Goal: Information Seeking & Learning: Find specific fact

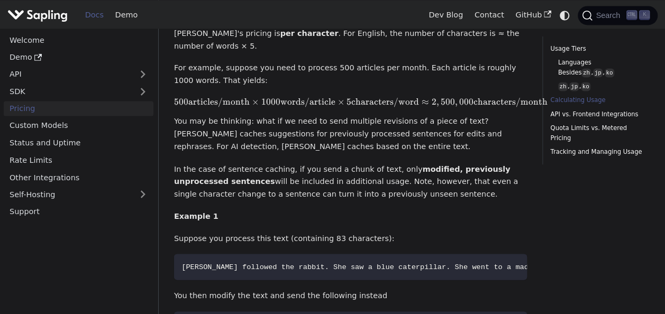
scroll to position [890, 0]
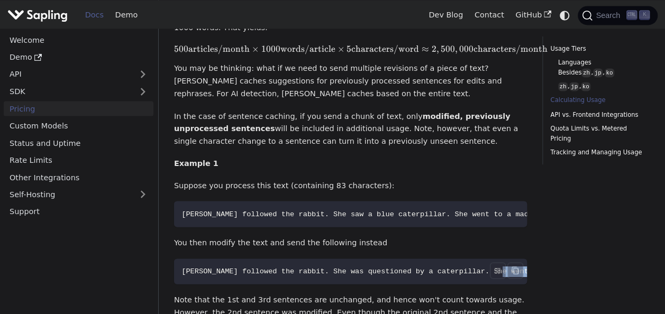
drag, startPoint x: 485, startPoint y: 244, endPoint x: 515, endPoint y: 245, distance: 29.6
click at [515, 259] on code "[PERSON_NAME] followed the rabbit. She was questioned by a caterpillar. She wen…" at bounding box center [398, 272] width 449 height 26
drag, startPoint x: 515, startPoint y: 245, endPoint x: 458, endPoint y: 233, distance: 58.3
click at [458, 267] on span "[PERSON_NAME] followed the rabbit. She was questioned by a caterpillar. She wen…" at bounding box center [399, 271] width 434 height 8
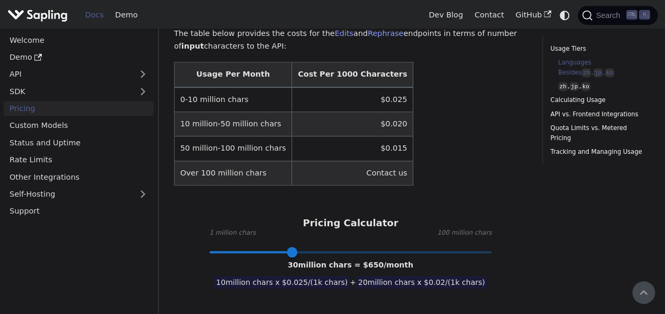
scroll to position [43, 0]
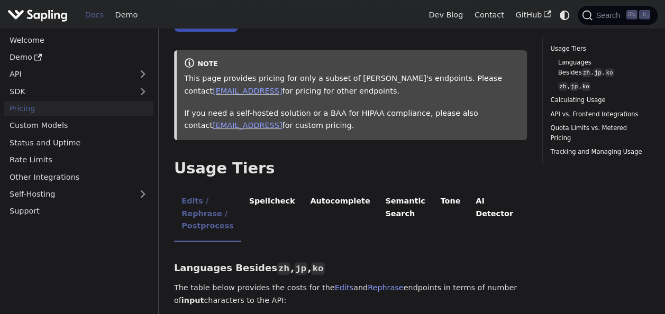
scroll to position [159, 0]
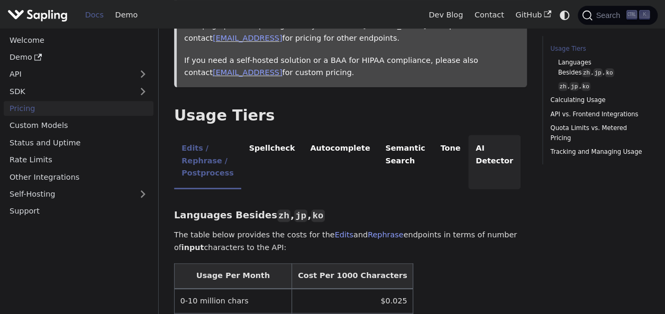
click at [472, 157] on li "AI Detector" at bounding box center [494, 162] width 53 height 55
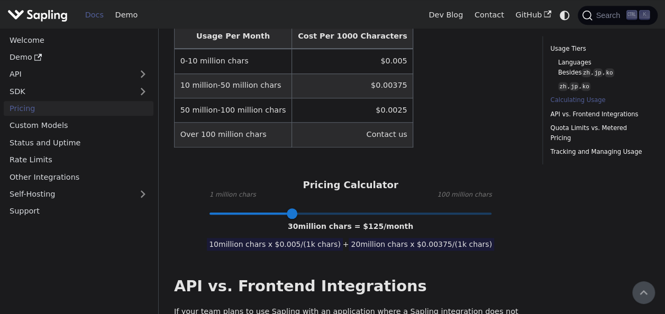
scroll to position [370, 0]
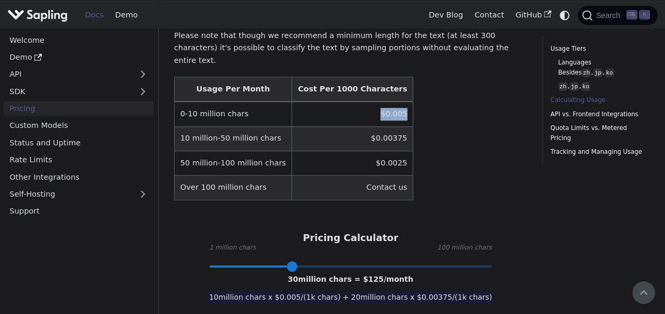
drag, startPoint x: 350, startPoint y: 89, endPoint x: 375, endPoint y: 91, distance: 24.4
click at [375, 102] on td "$0.005" at bounding box center [352, 114] width 121 height 25
copy td "$0.005"
click at [456, 133] on table "Usage Per Month Cost Per 1000 Characters 0-10 million chars $0.005 10 million-5…" at bounding box center [350, 139] width 353 height 124
